Goal: Information Seeking & Learning: Check status

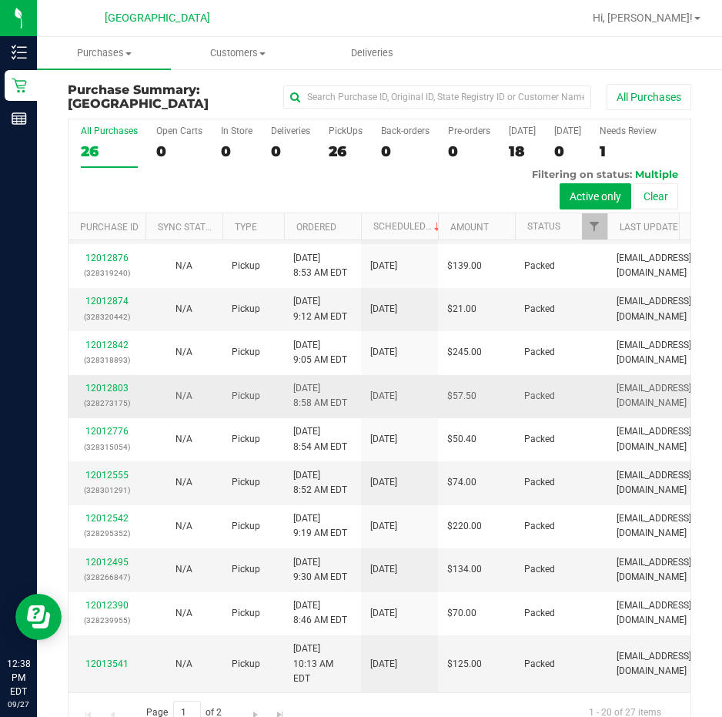
scroll to position [32, 0]
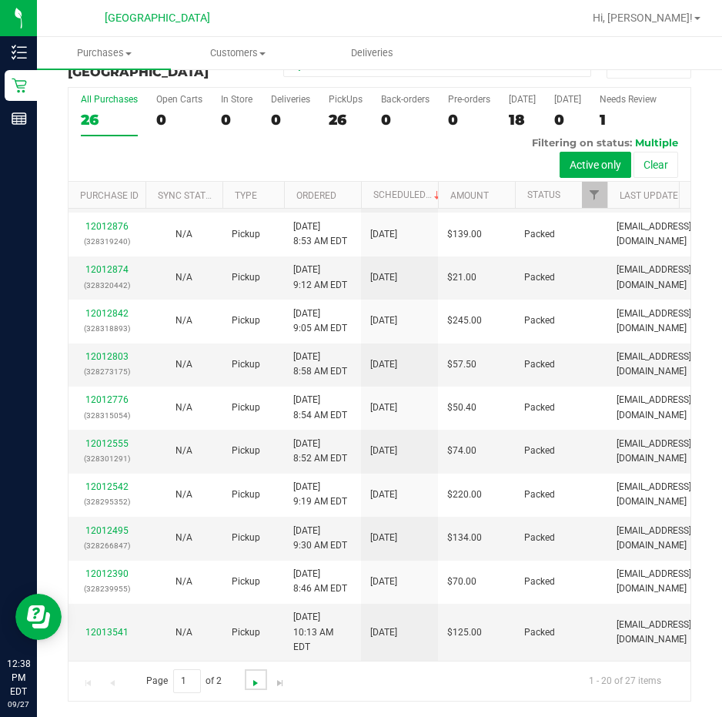
click at [257, 686] on span "Go to the next page" at bounding box center [256, 683] width 12 height 12
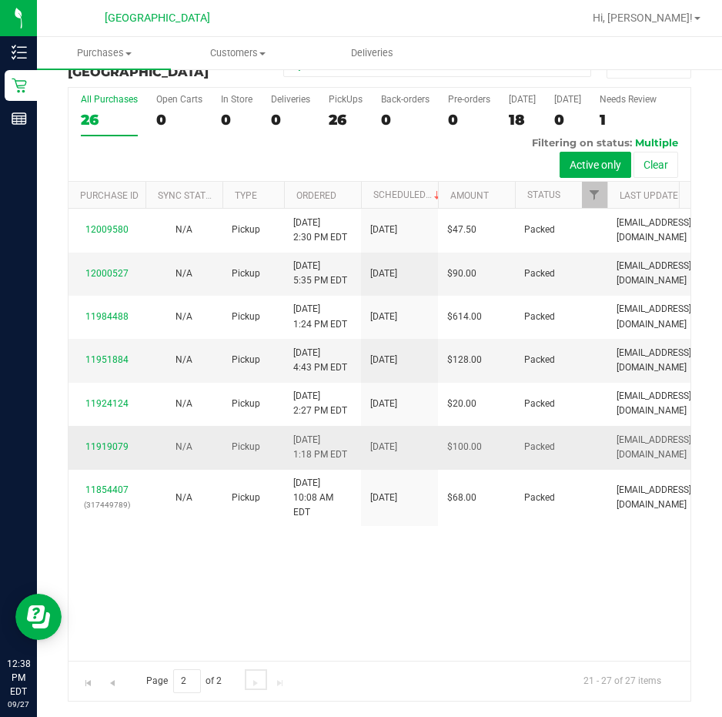
scroll to position [0, 0]
click at [117, 683] on span "Go to the previous page" at bounding box center [112, 683] width 12 height 12
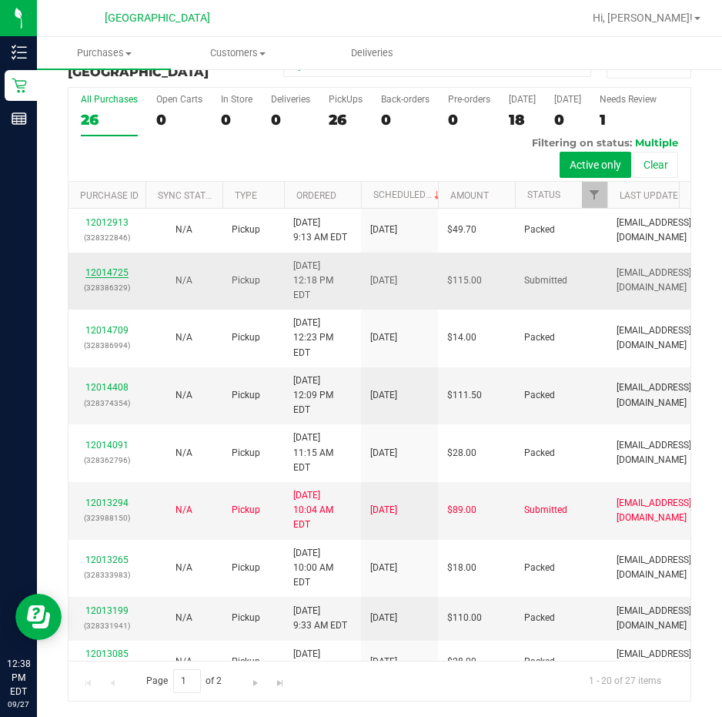
click at [110, 267] on link "12014725" at bounding box center [106, 272] width 43 height 11
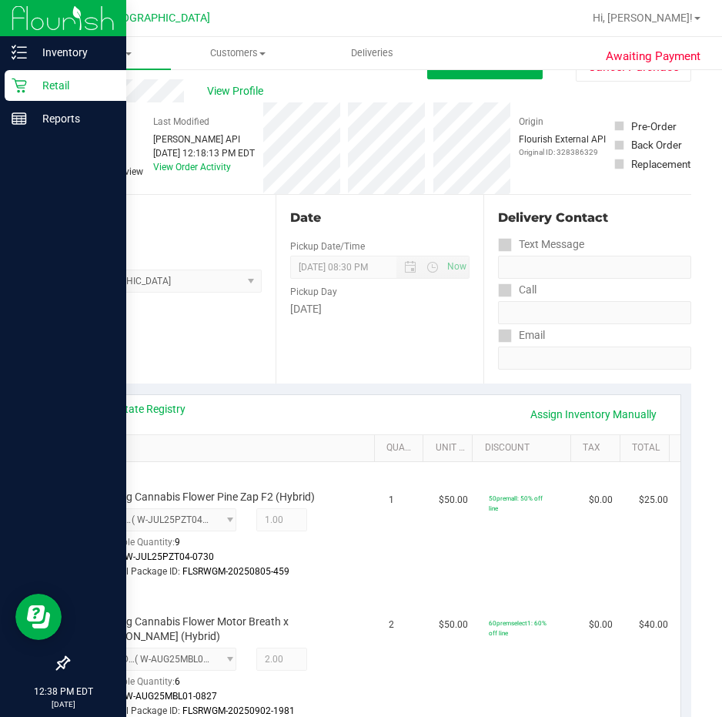
click at [62, 81] on p "Retail" at bounding box center [73, 85] width 92 height 18
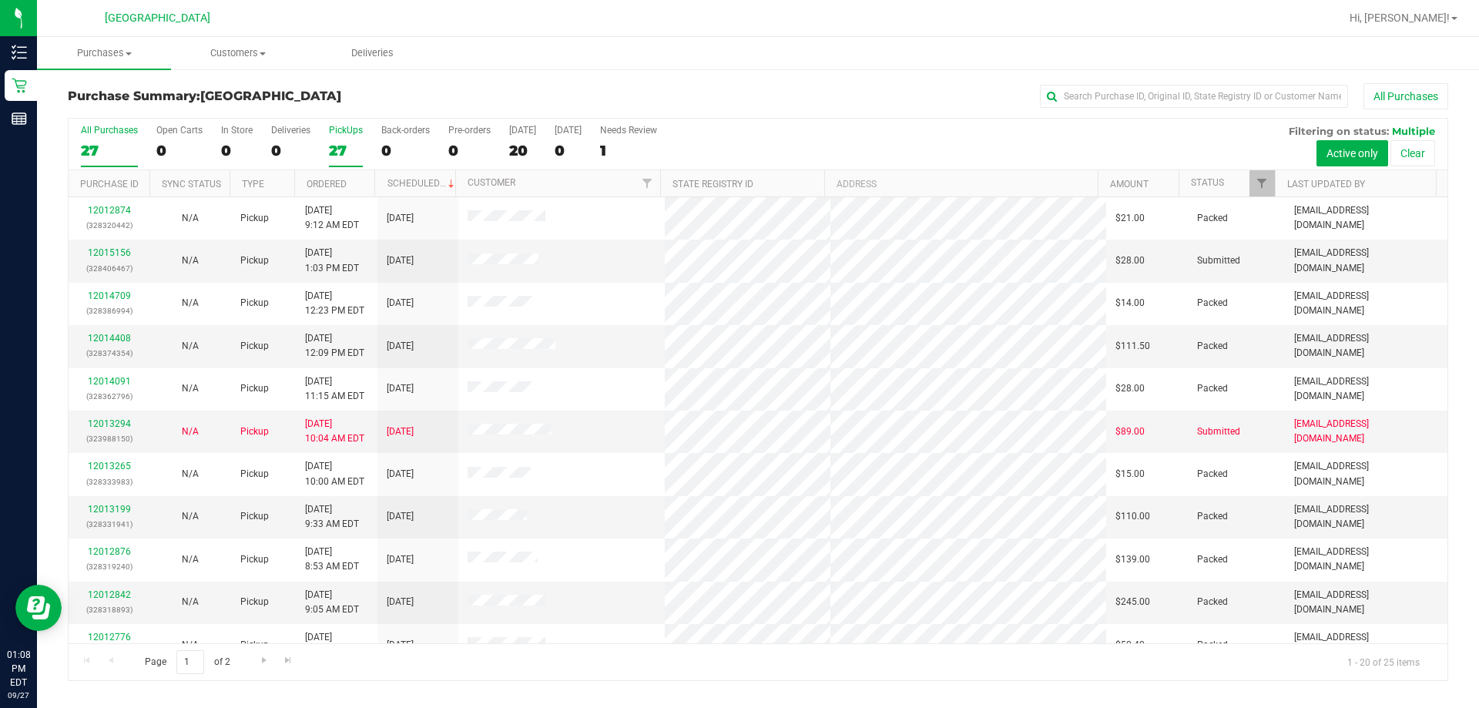
click at [344, 146] on div "27" at bounding box center [346, 151] width 34 height 18
click at [0, 0] on input "PickUps 27" at bounding box center [0, 0] width 0 height 0
click at [392, 99] on h3 "Purchase Summary: [GEOGRAPHIC_DATA]" at bounding box center [298, 96] width 460 height 14
click at [344, 131] on div "PickUps" at bounding box center [346, 130] width 34 height 11
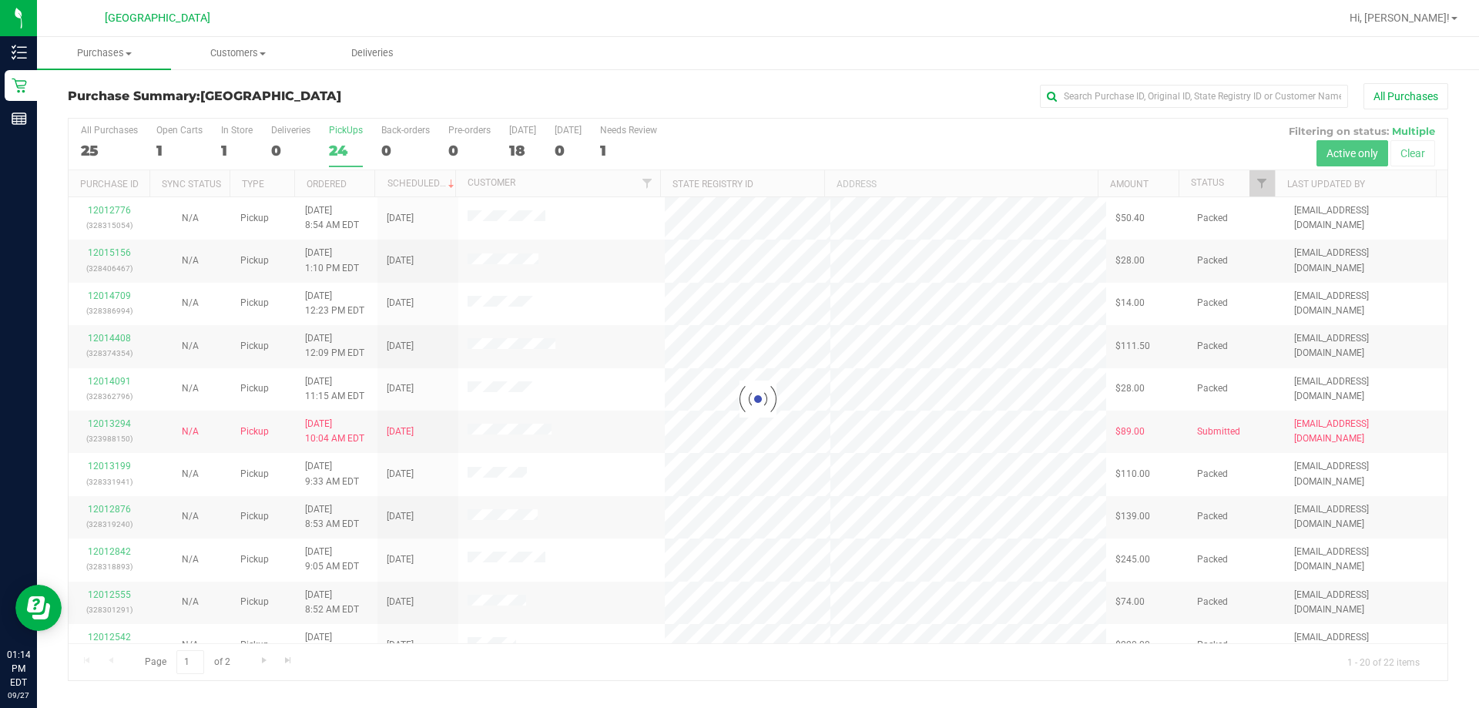
click at [365, 118] on div "Loading... All Purchases 25 Open Carts 1 In Store 1 Deliveries 0 PickUps 24 Bac…" at bounding box center [758, 399] width 1380 height 563
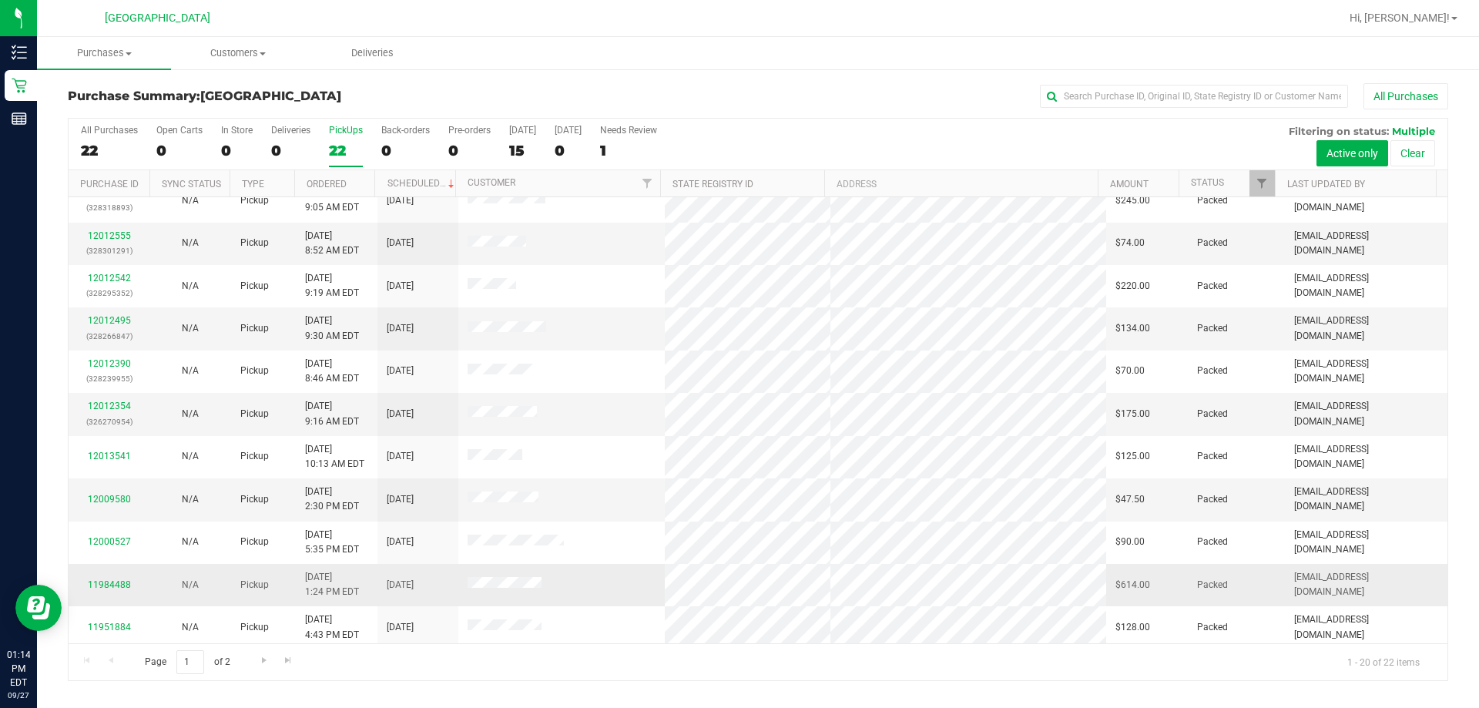
scroll to position [407, 0]
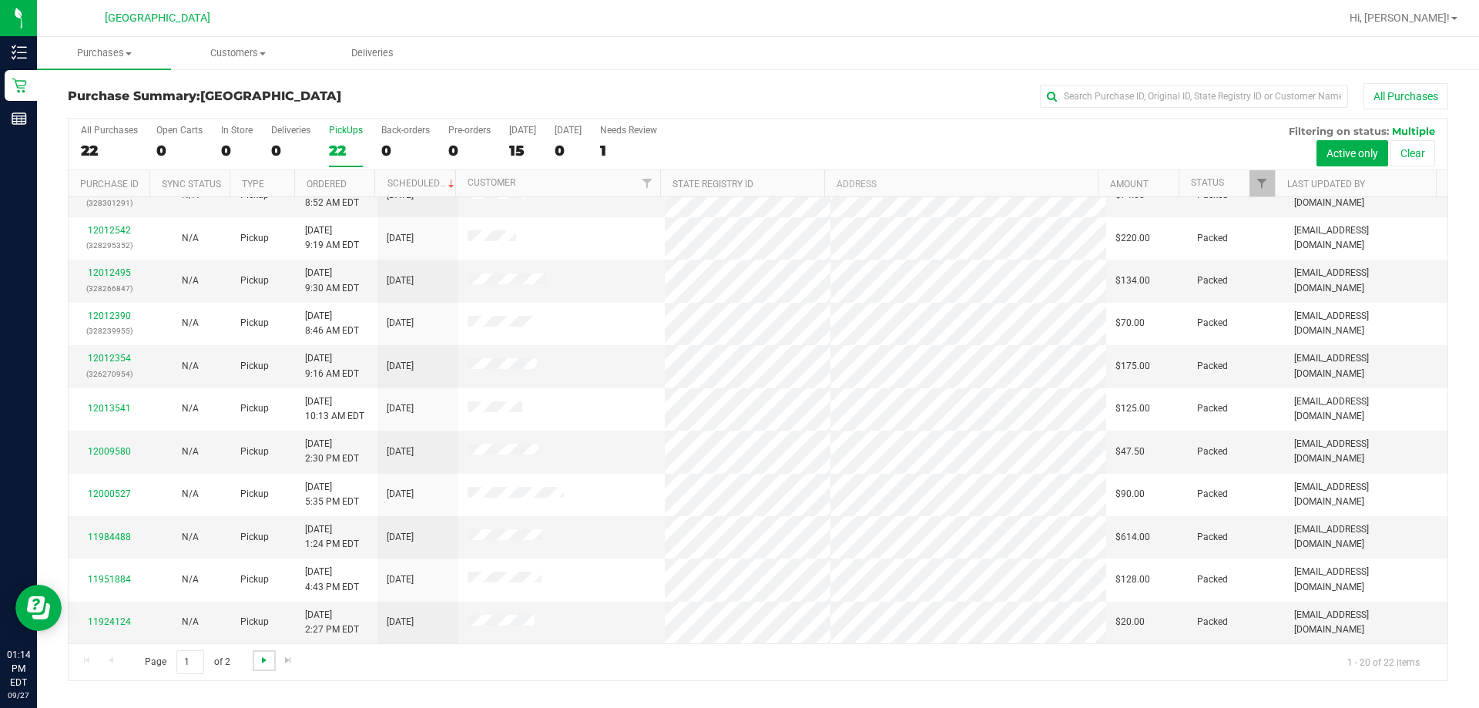
click at [256, 665] on link "Go to the next page" at bounding box center [264, 660] width 22 height 21
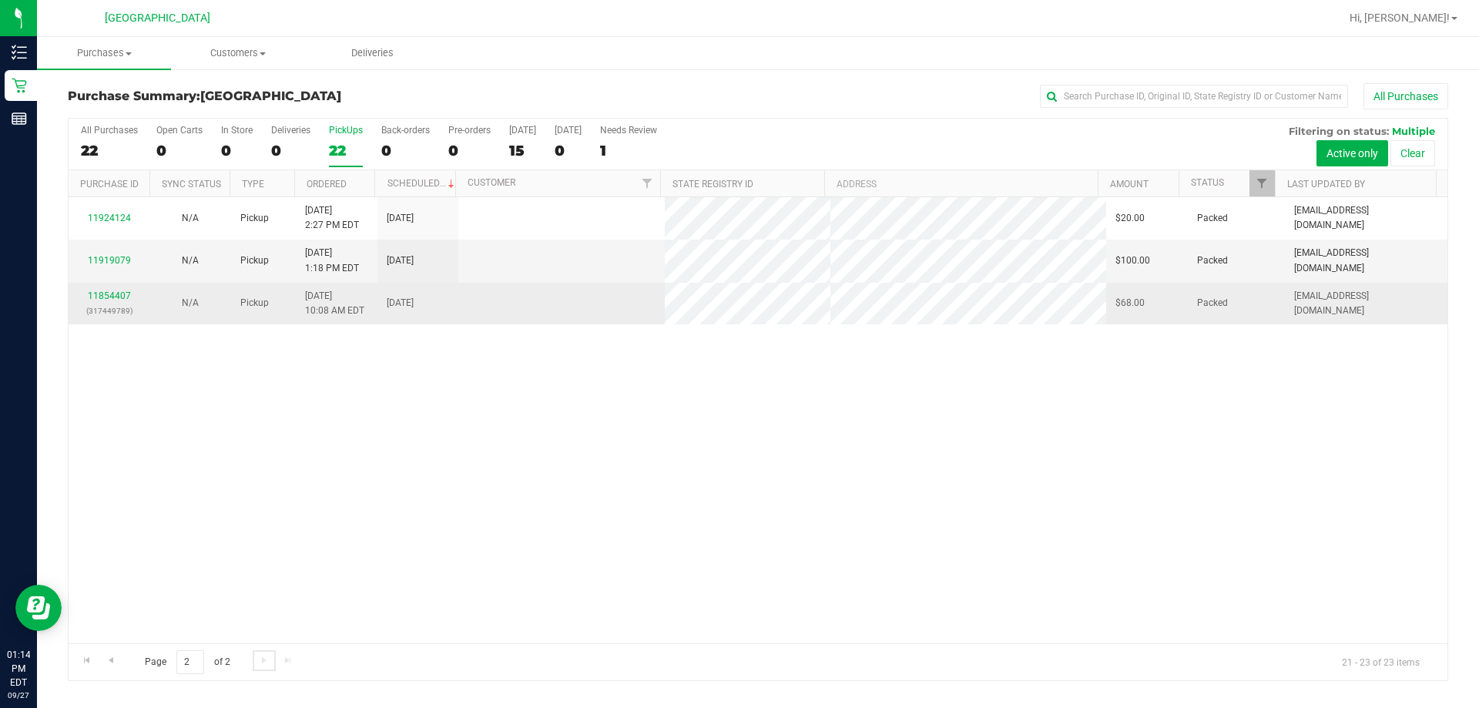
scroll to position [0, 0]
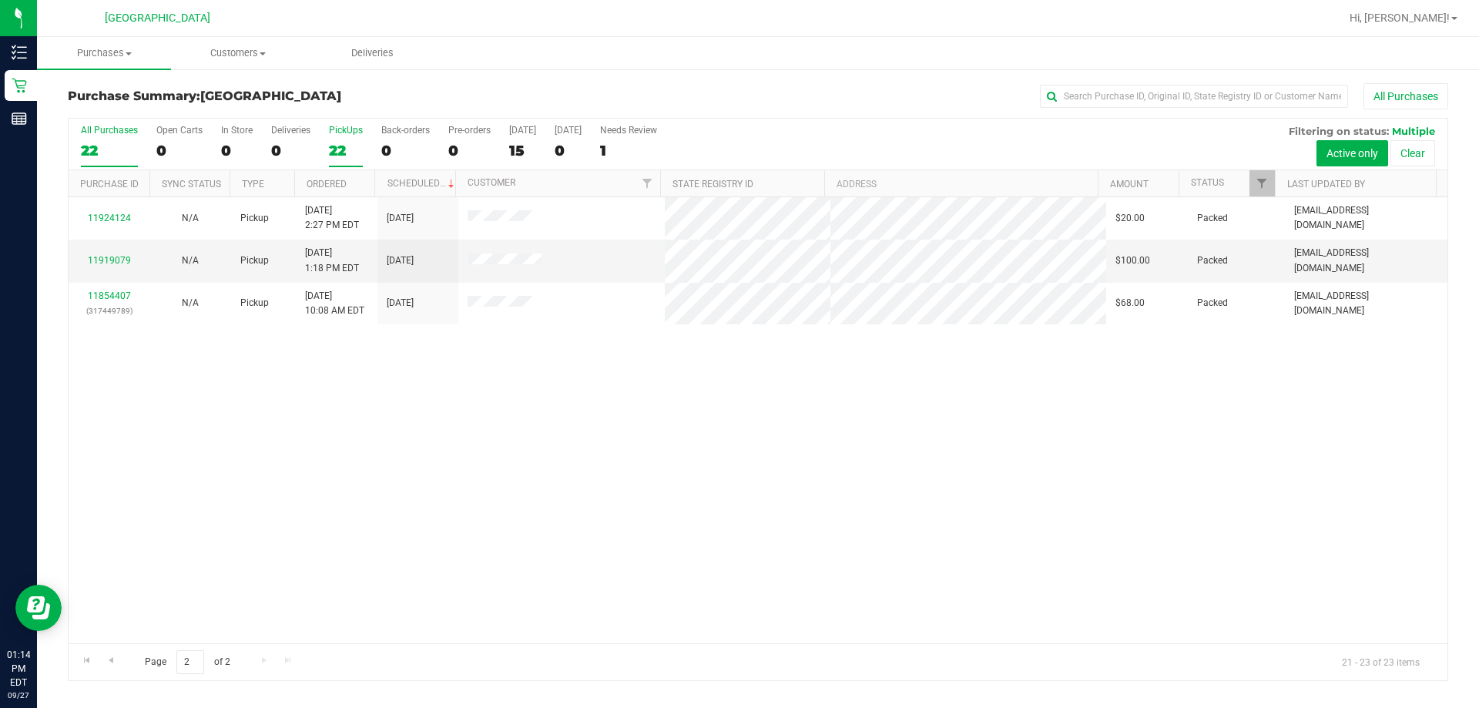
click at [96, 163] on label "All Purchases 22" at bounding box center [109, 146] width 57 height 42
click at [0, 0] on input "All Purchases 22" at bounding box center [0, 0] width 0 height 0
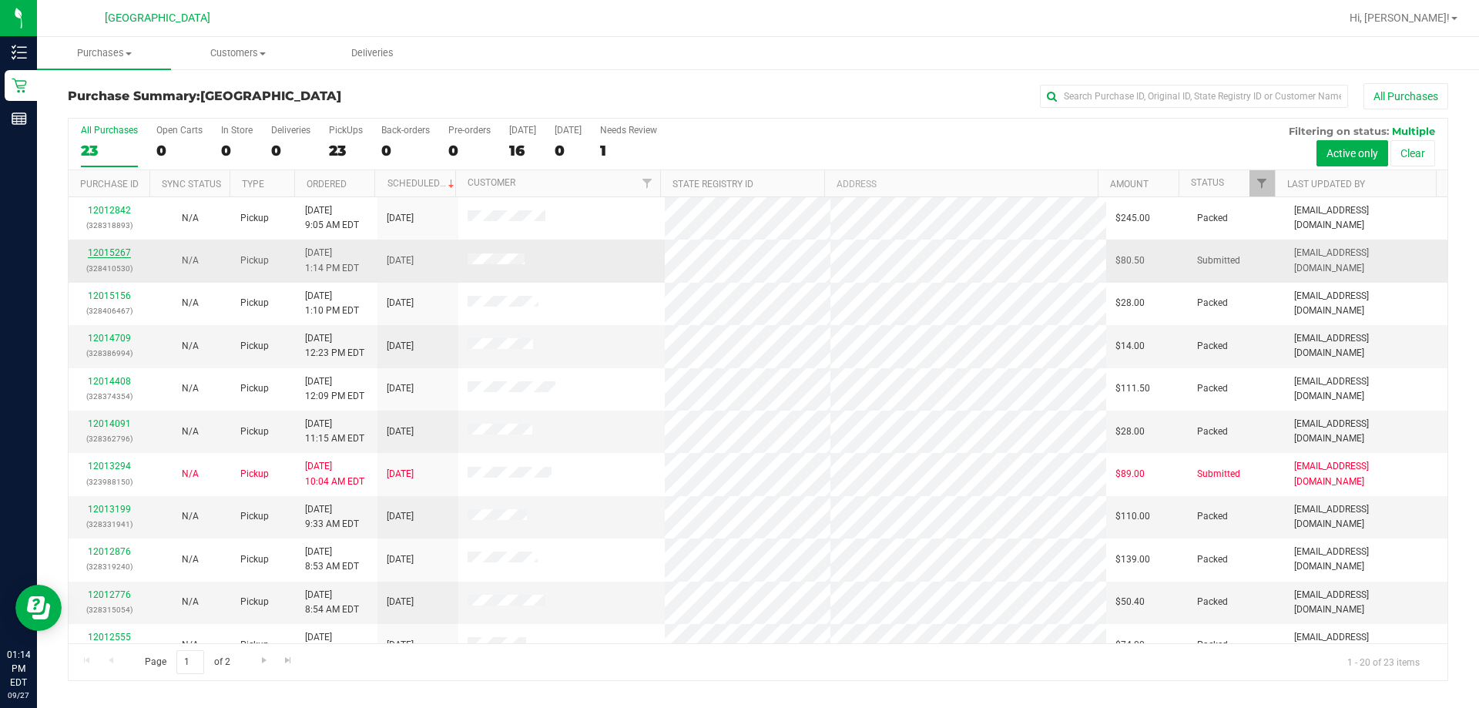
click at [114, 249] on link "12015267" at bounding box center [109, 252] width 43 height 11
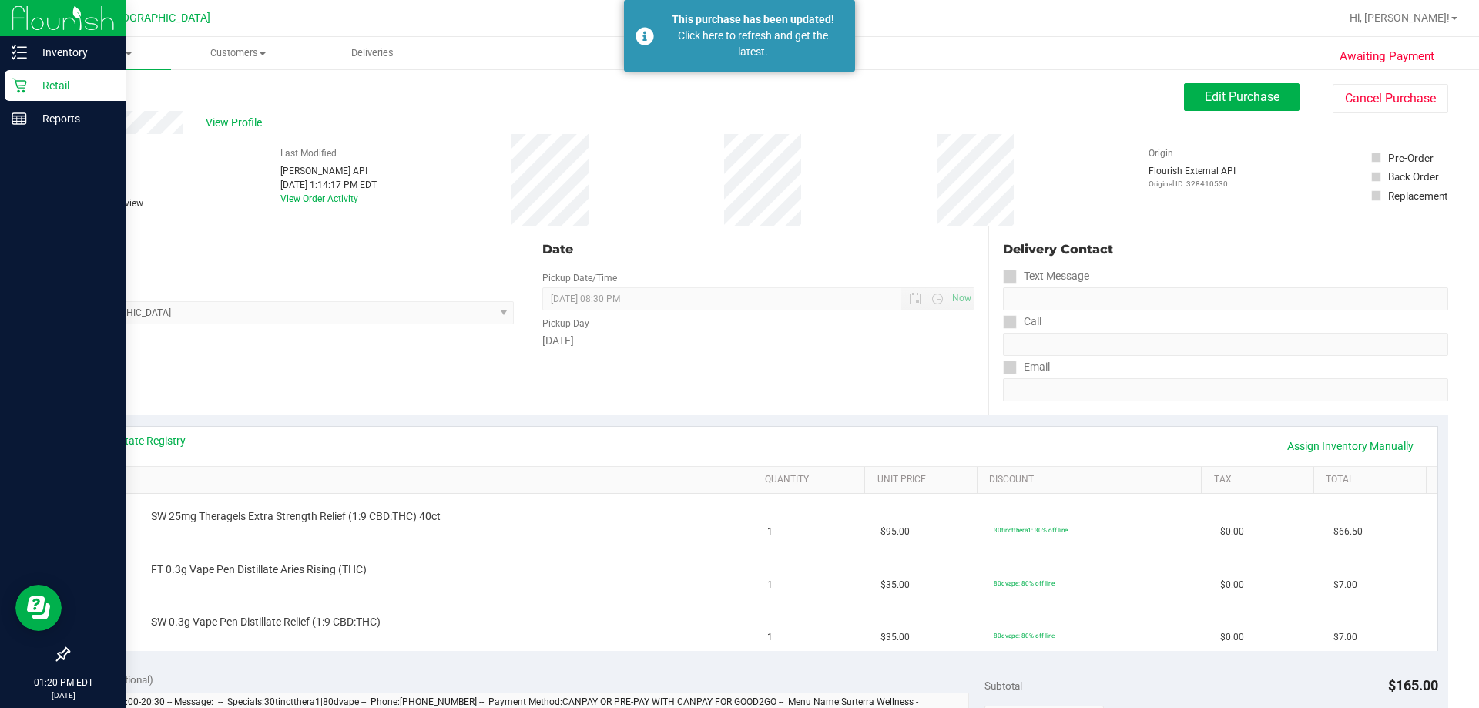
click at [62, 87] on p "Retail" at bounding box center [73, 85] width 92 height 18
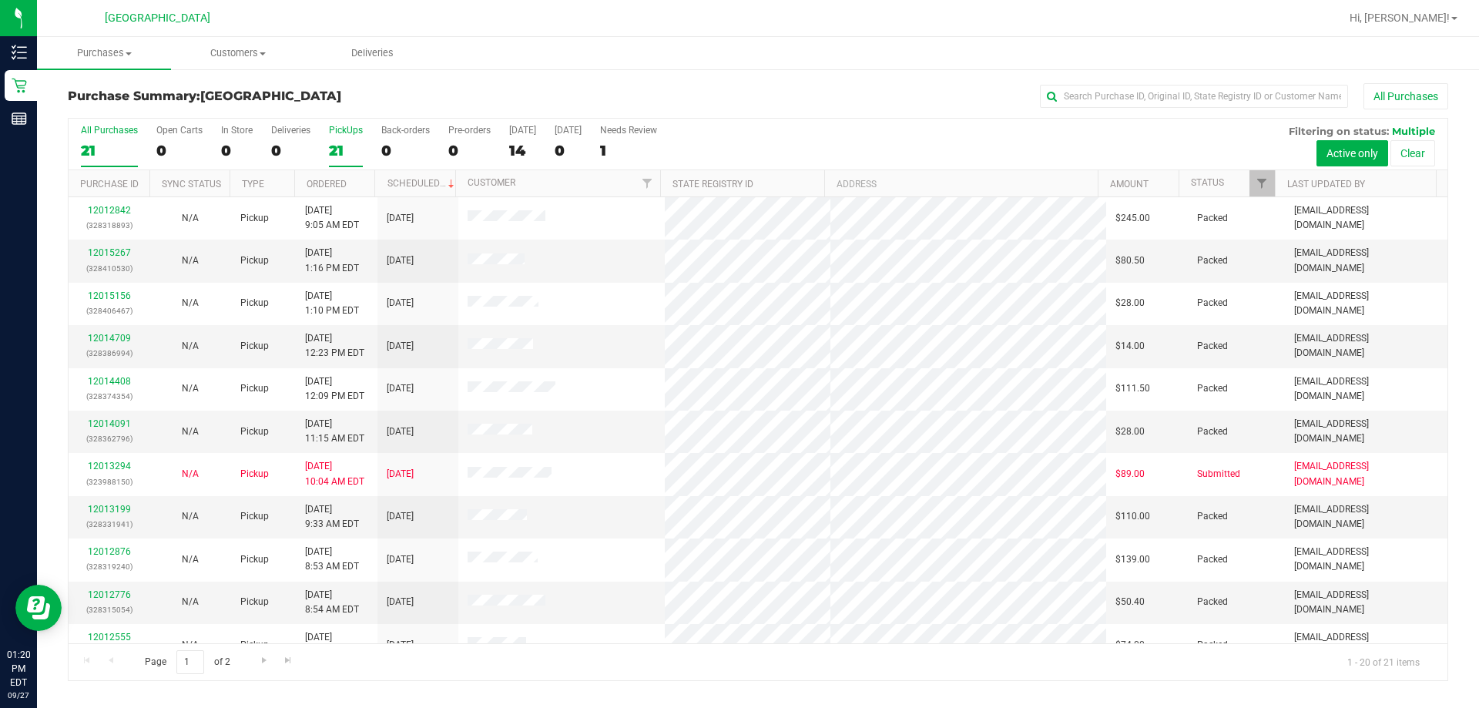
click at [352, 152] on div "21" at bounding box center [346, 151] width 34 height 18
click at [0, 0] on input "PickUps 21" at bounding box center [0, 0] width 0 height 0
click at [101, 148] on div "21" at bounding box center [109, 151] width 57 height 18
click at [0, 0] on input "All Purchases 21" at bounding box center [0, 0] width 0 height 0
drag, startPoint x: 1461, startPoint y: 0, endPoint x: 820, endPoint y: 121, distance: 652.1
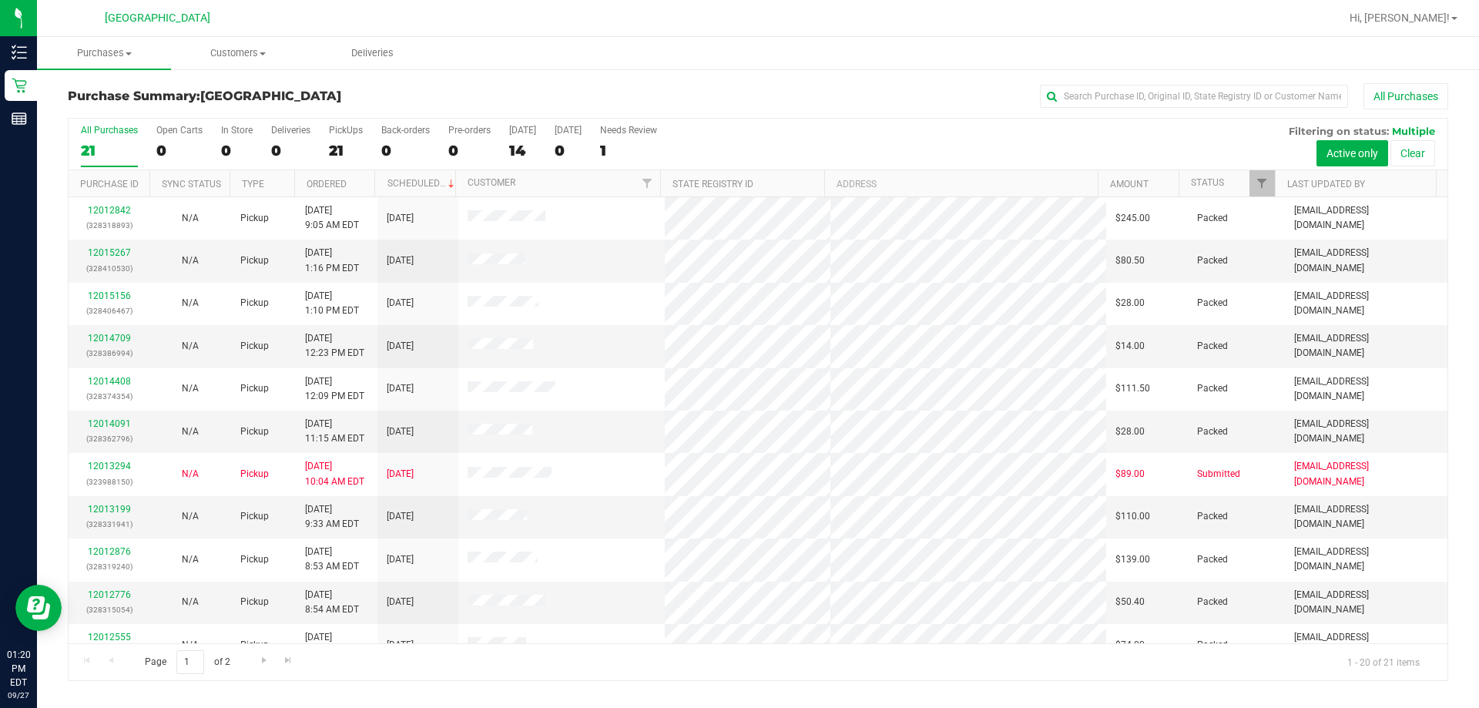
click at [722, 109] on div "Purchase Summary: [GEOGRAPHIC_DATA] All Purchases" at bounding box center [758, 100] width 1380 height 34
click at [329, 137] on label "PickUps 21" at bounding box center [346, 146] width 34 height 42
click at [0, 0] on input "PickUps 21" at bounding box center [0, 0] width 0 height 0
click at [119, 149] on div "21" at bounding box center [109, 151] width 57 height 18
click at [0, 0] on input "All Purchases 21" at bounding box center [0, 0] width 0 height 0
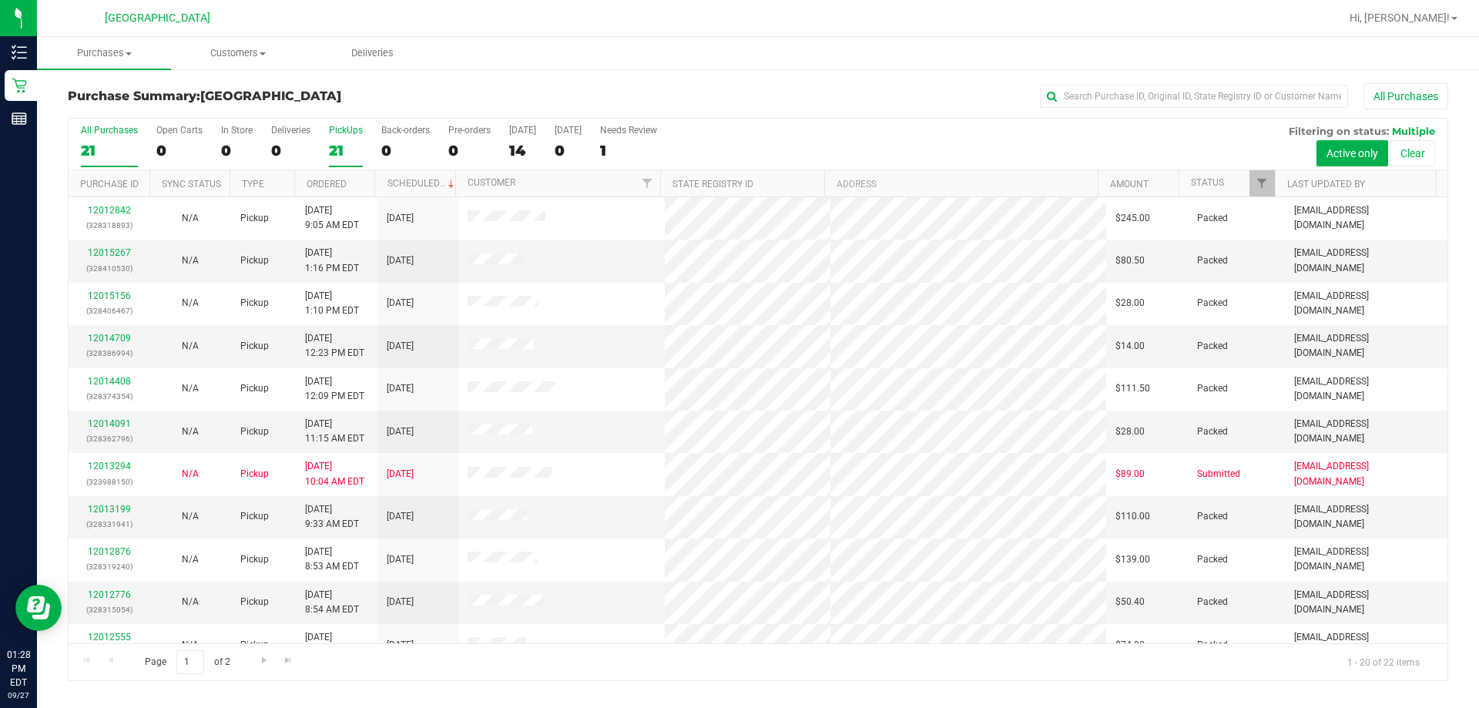
click at [350, 144] on div "21" at bounding box center [346, 151] width 34 height 18
click at [0, 0] on input "PickUps 21" at bounding box center [0, 0] width 0 height 0
click at [107, 151] on div "22" at bounding box center [109, 151] width 57 height 18
click at [0, 0] on input "All Purchases 22" at bounding box center [0, 0] width 0 height 0
click at [333, 150] on div "21" at bounding box center [346, 151] width 34 height 18
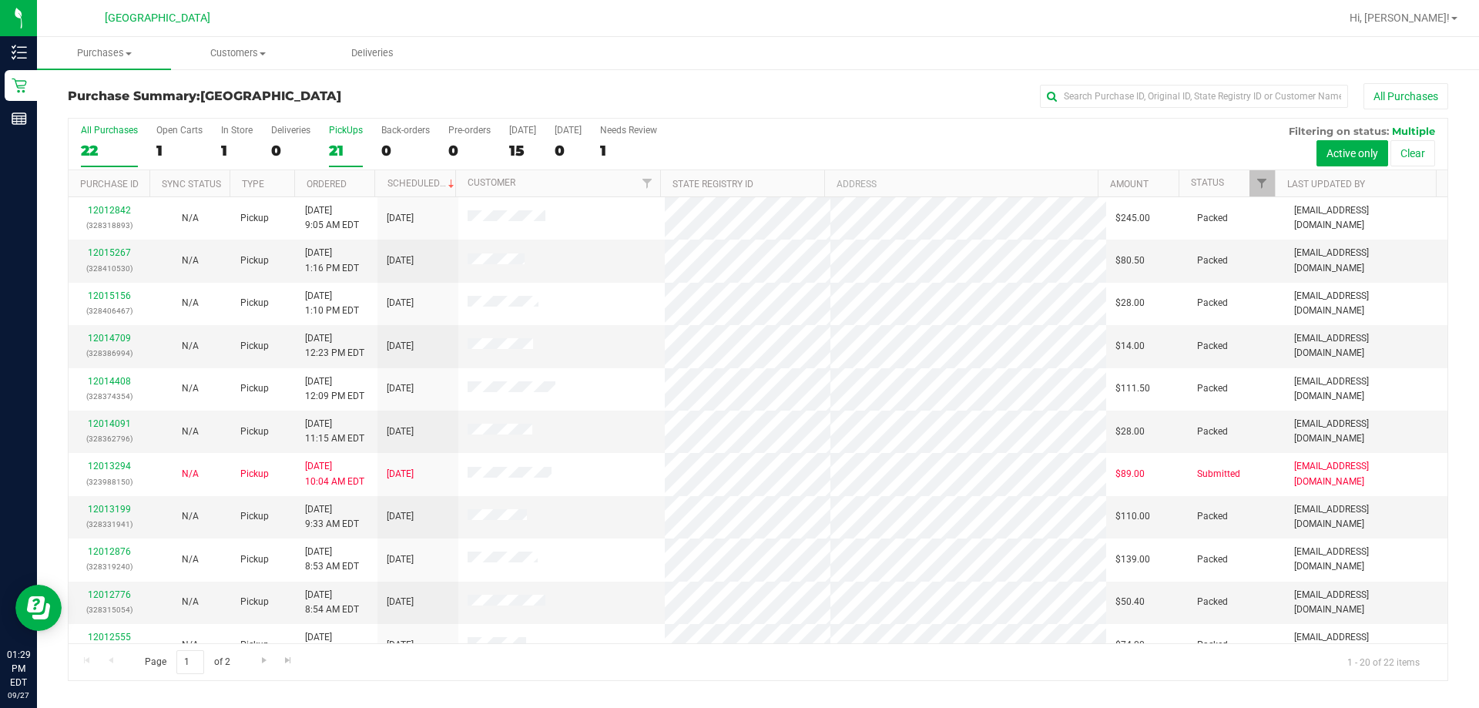
click at [0, 0] on input "PickUps 21" at bounding box center [0, 0] width 0 height 0
click at [112, 146] on div "21" at bounding box center [109, 151] width 57 height 18
click at [0, 0] on input "All Purchases 21" at bounding box center [0, 0] width 0 height 0
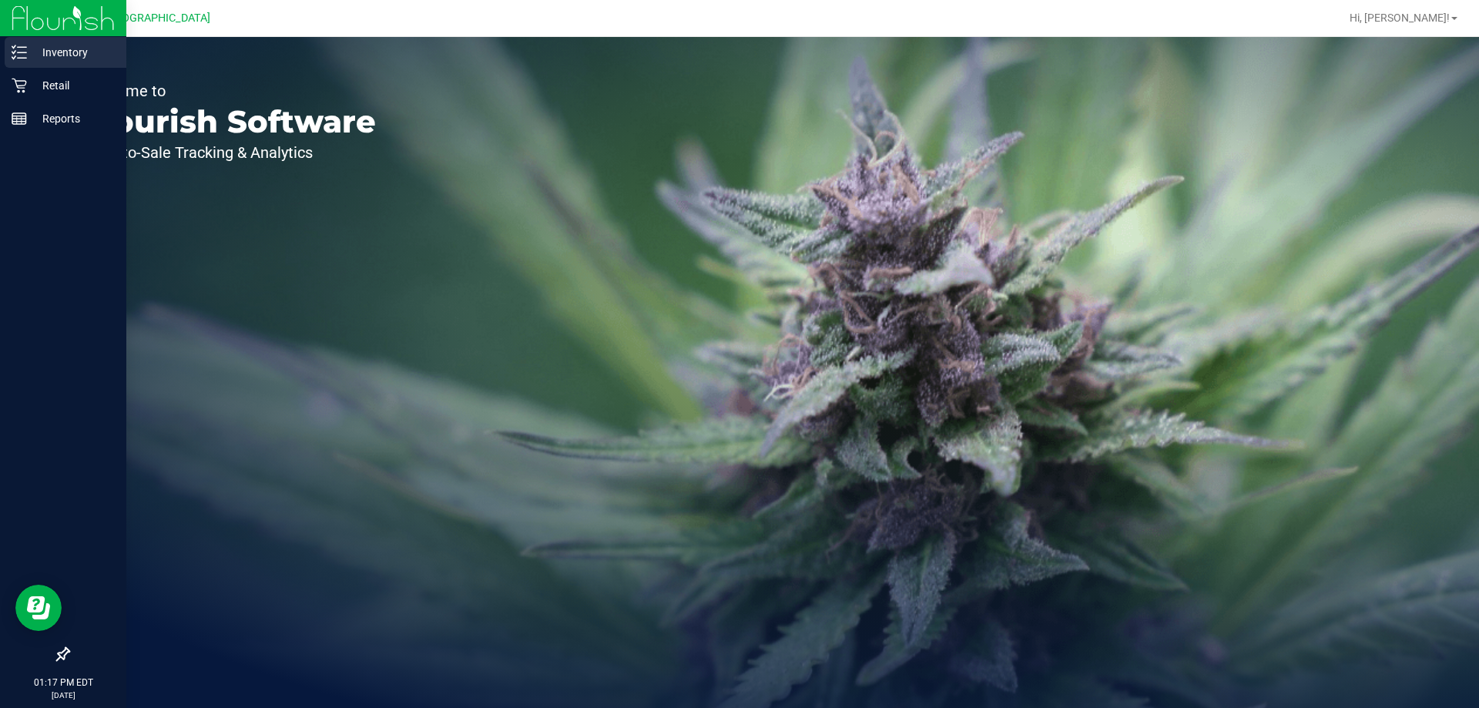
click at [39, 55] on p "Inventory" at bounding box center [73, 52] width 92 height 18
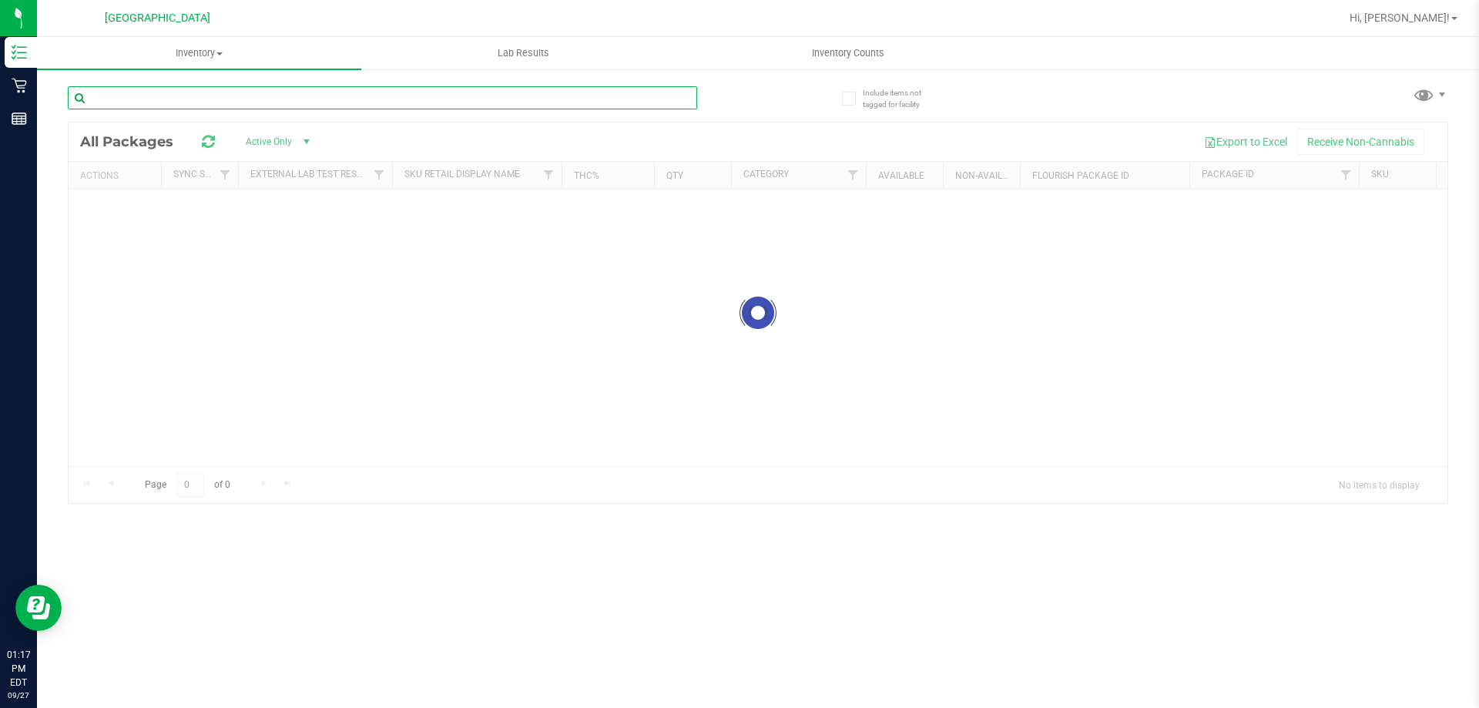
click at [200, 107] on input "text" at bounding box center [382, 97] width 629 height 23
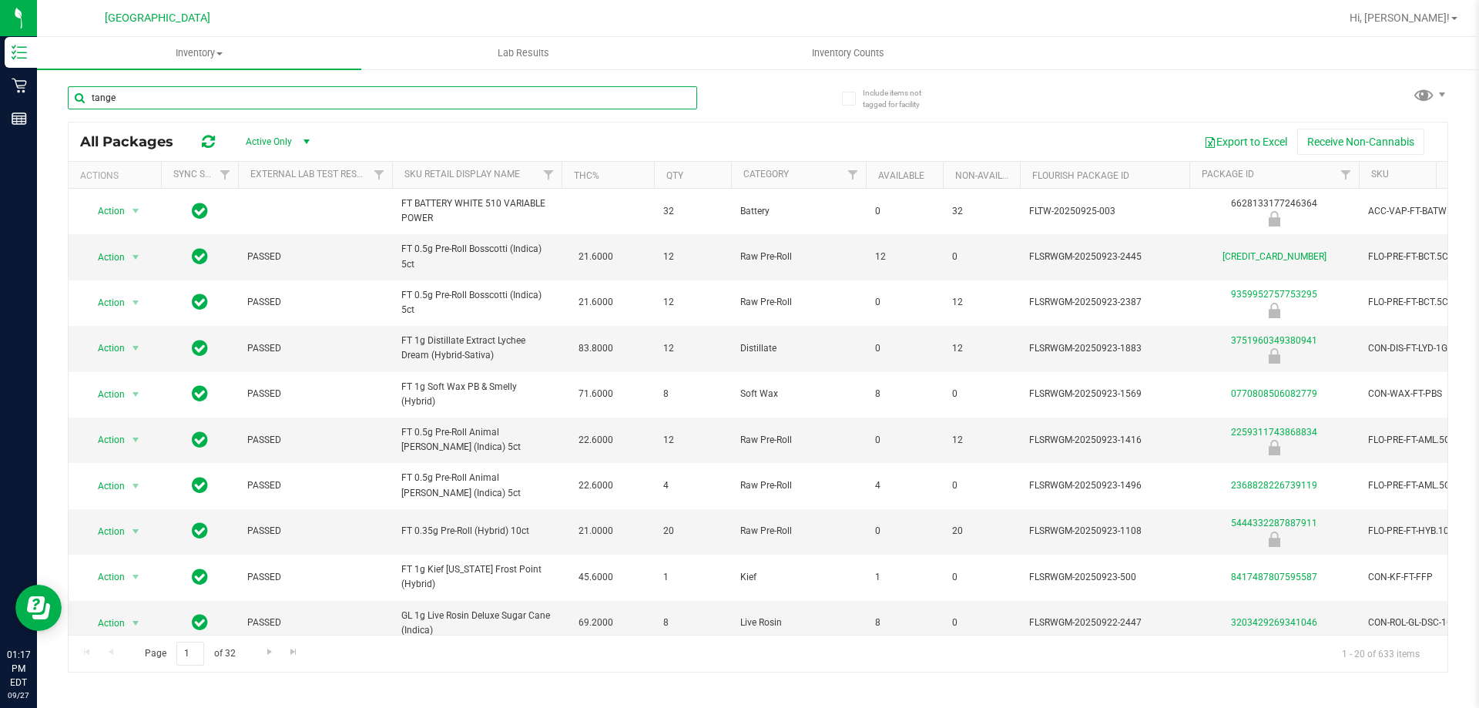
type input "tanger"
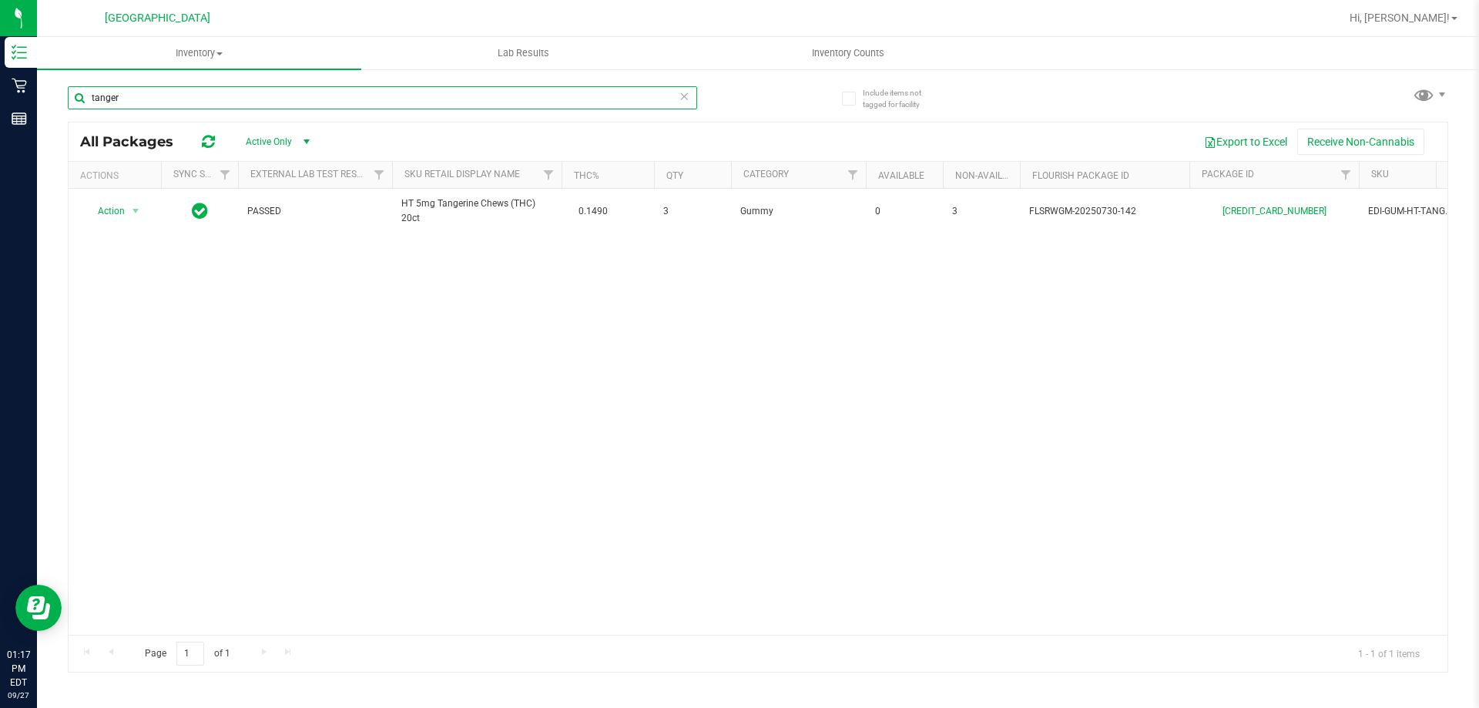
click at [182, 94] on input "tanger" at bounding box center [382, 97] width 629 height 23
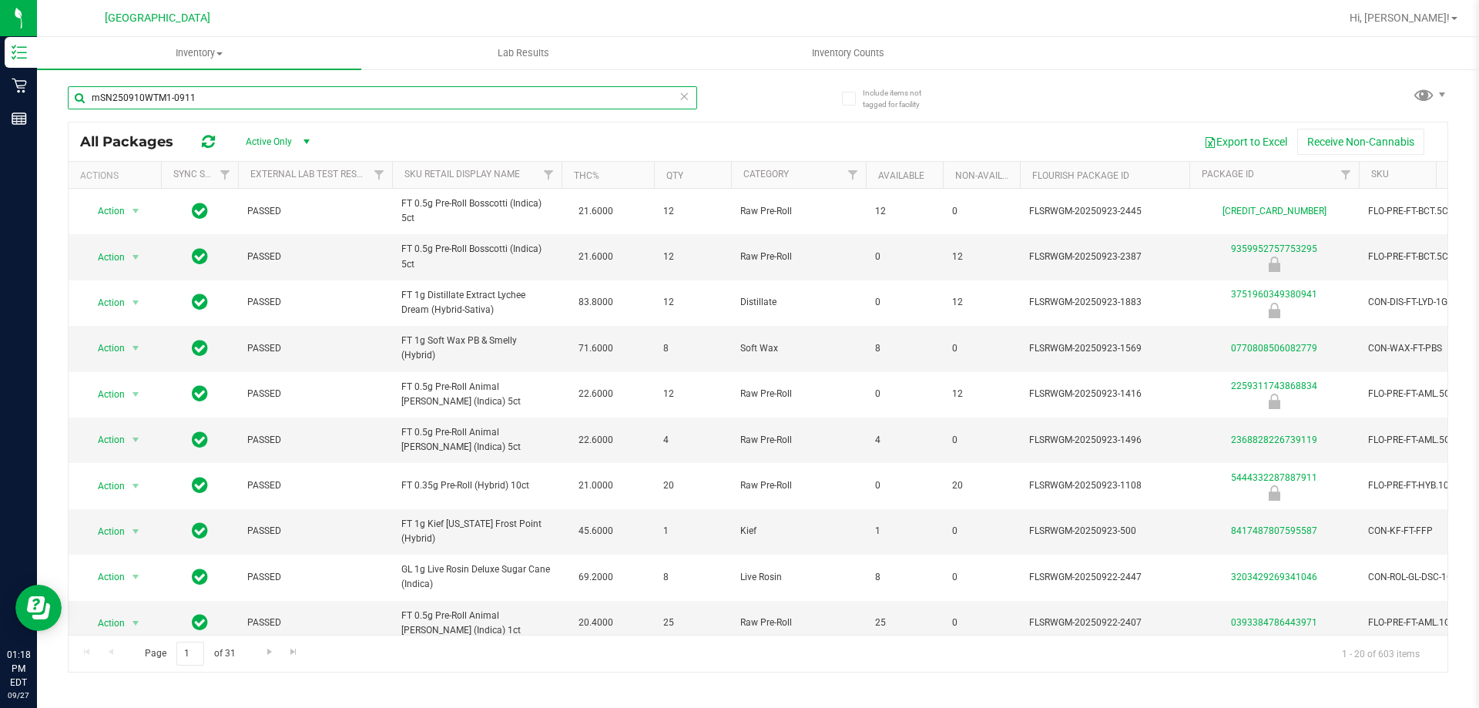
type input "mSN250910WTM1-0911"
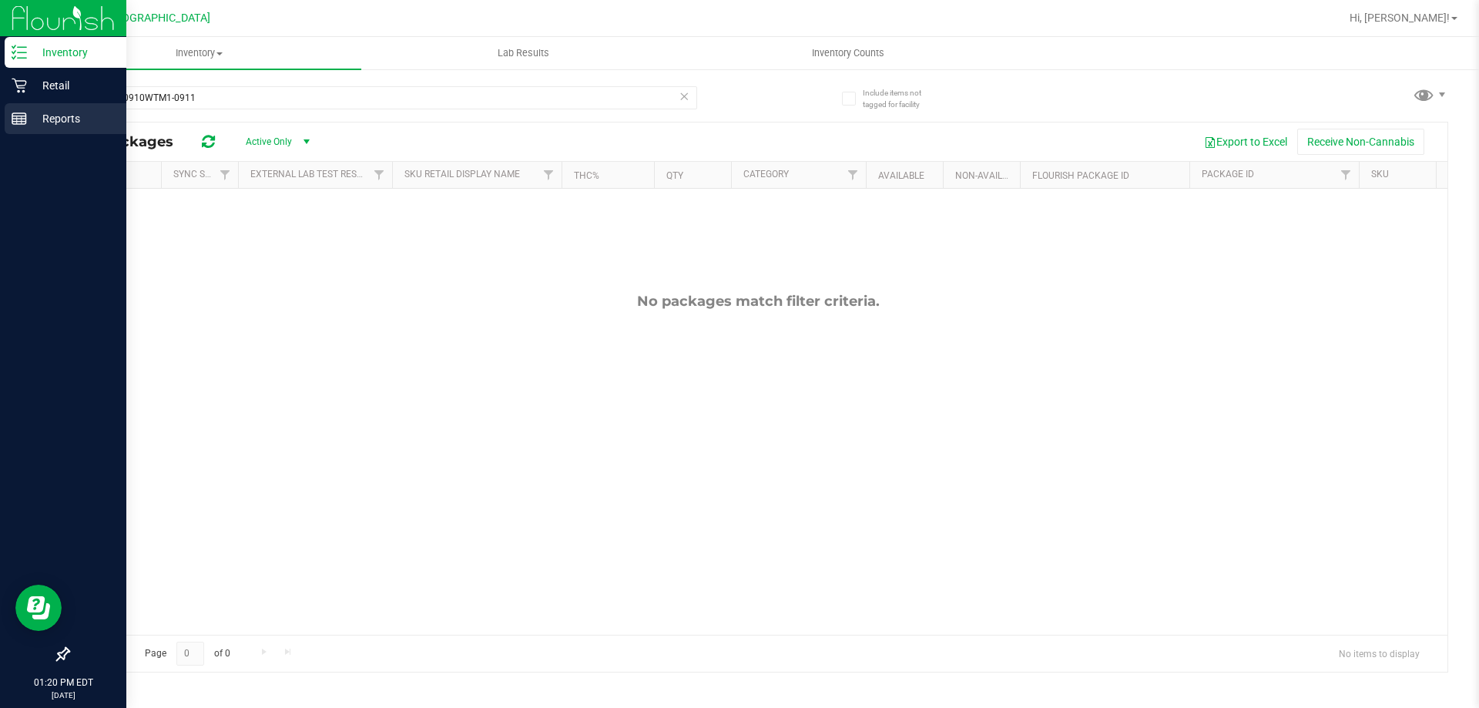
click at [23, 132] on div "Reports" at bounding box center [66, 118] width 122 height 31
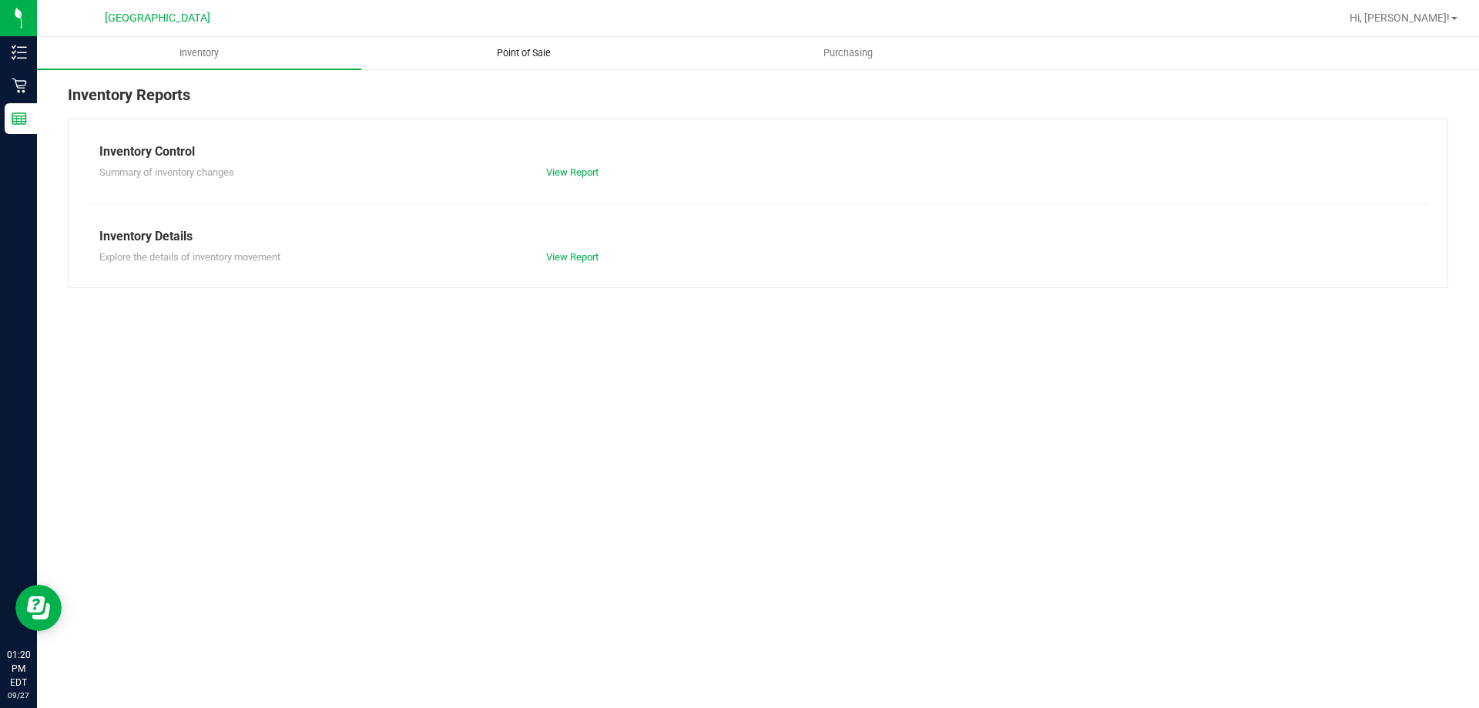
click at [528, 49] on span "Point of Sale" at bounding box center [524, 53] width 96 height 14
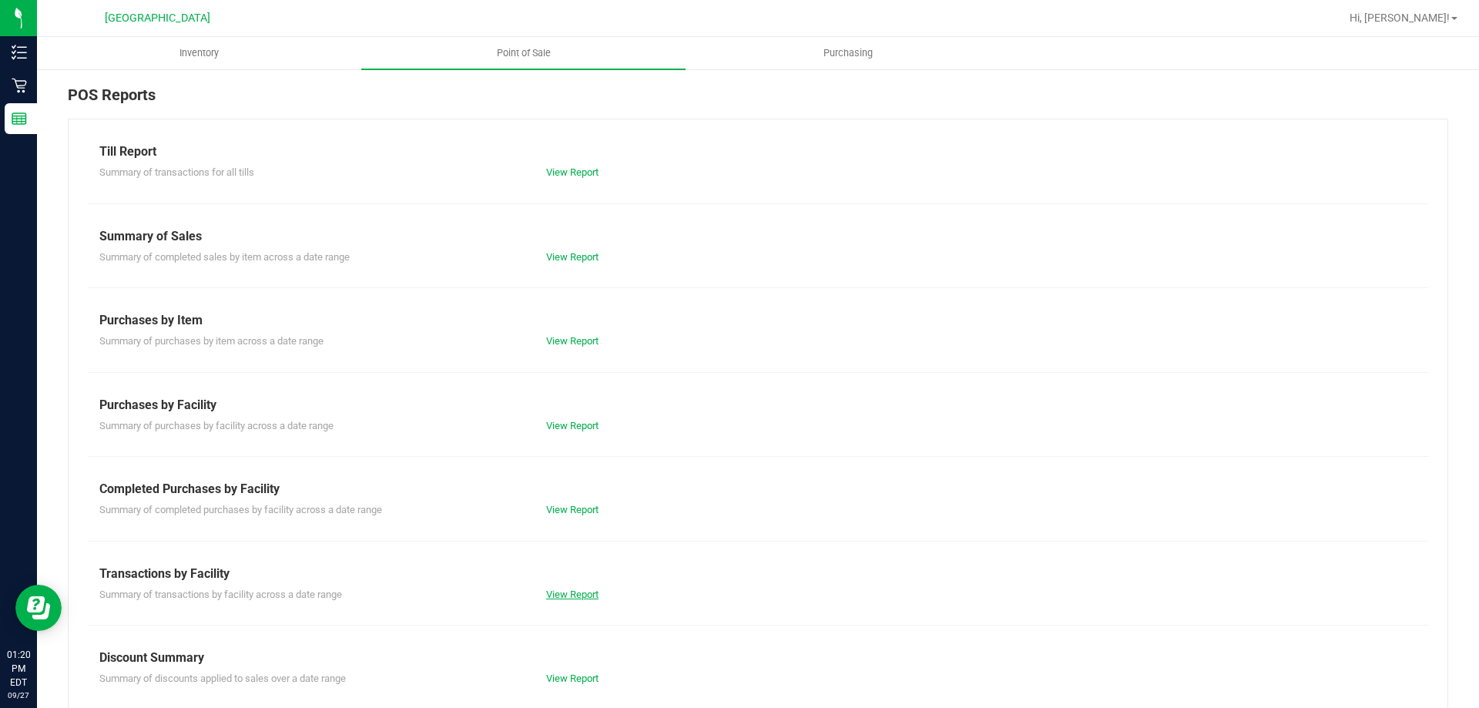
click at [563, 598] on link "View Report" at bounding box center [572, 594] width 52 height 12
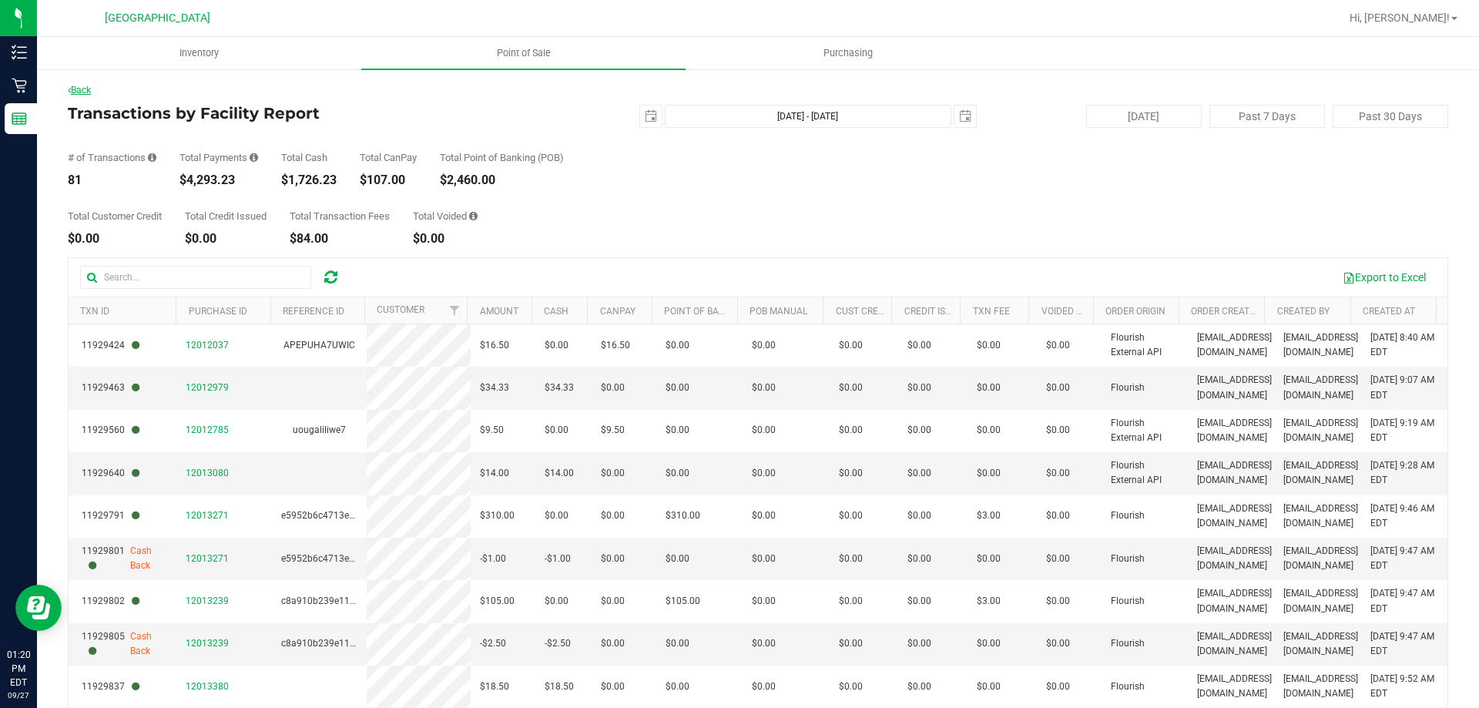
click at [82, 91] on link "Back" at bounding box center [79, 90] width 23 height 11
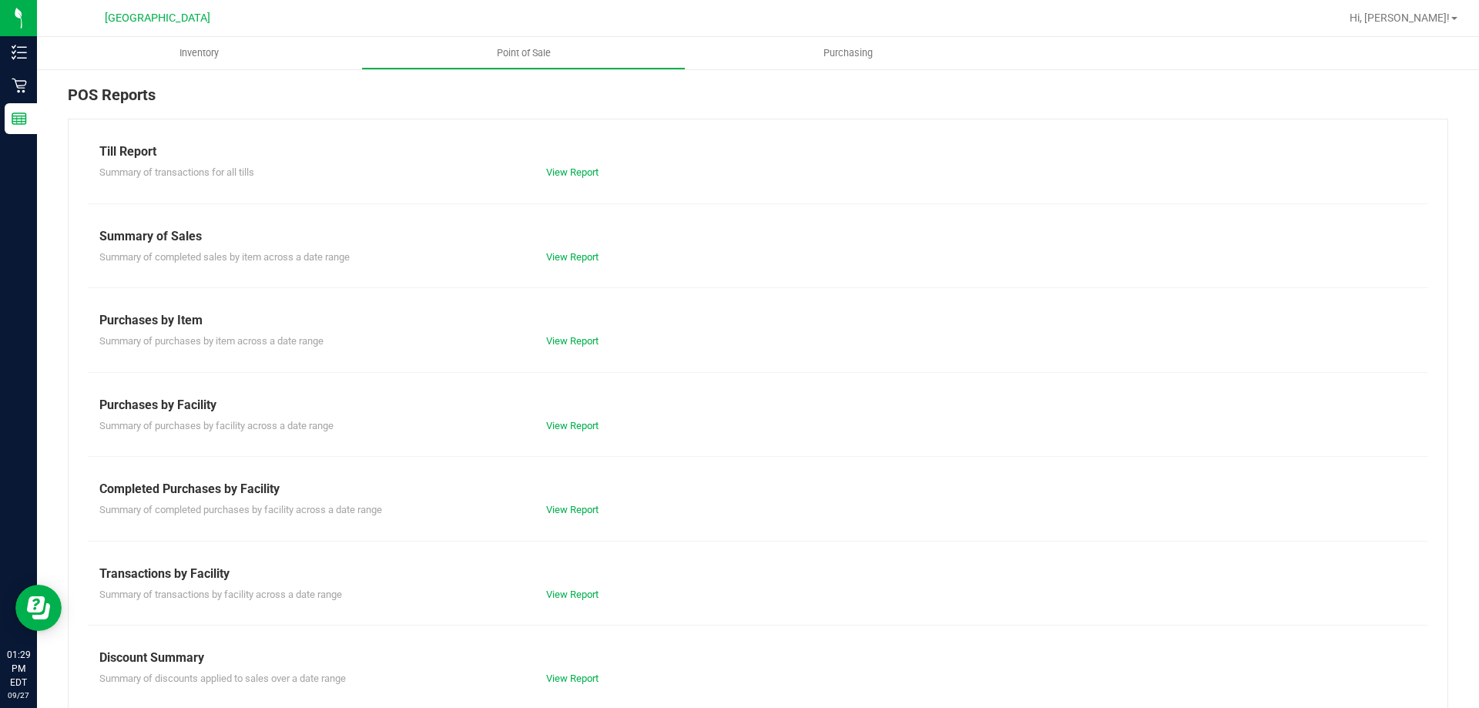
click at [580, 587] on div "View Report" at bounding box center [646, 594] width 223 height 15
click at [576, 595] on link "View Report" at bounding box center [572, 594] width 52 height 12
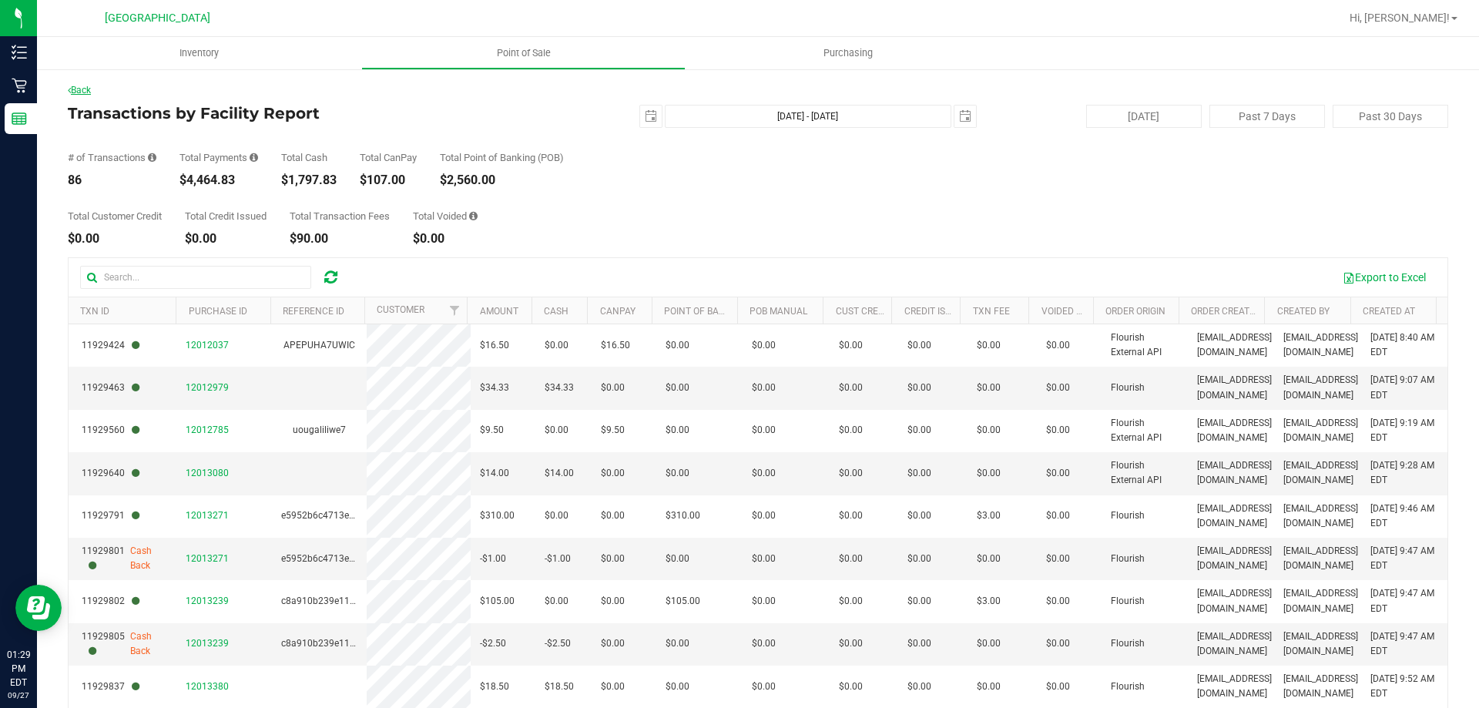
click at [87, 90] on link "Back" at bounding box center [79, 90] width 23 height 11
